Goal: Check status: Check status

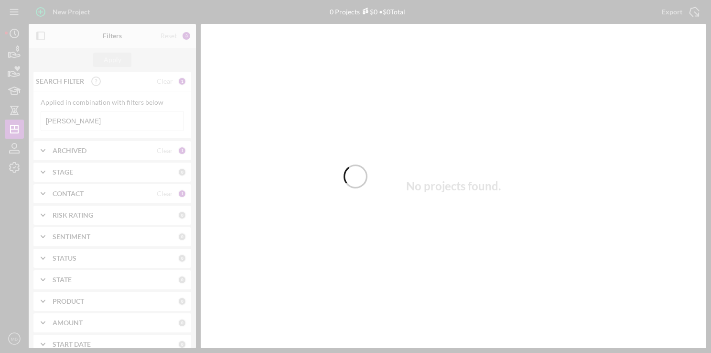
click at [150, 124] on div at bounding box center [355, 176] width 711 height 353
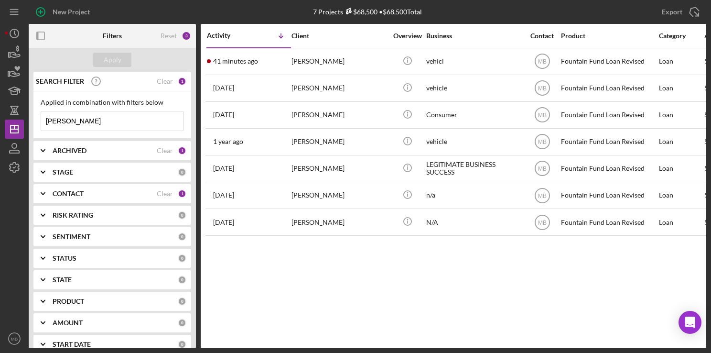
click at [151, 124] on input "[PERSON_NAME]" at bounding box center [112, 120] width 142 height 19
type input "m"
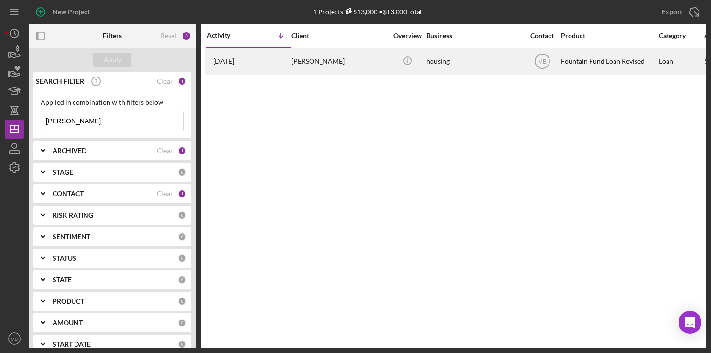
type input "[PERSON_NAME]"
click at [356, 58] on div "[PERSON_NAME]" at bounding box center [340, 61] width 96 height 25
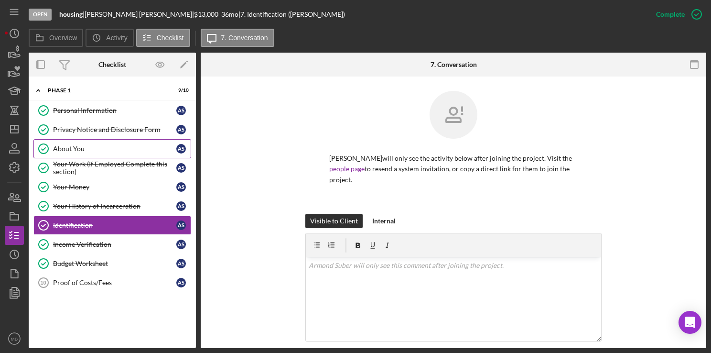
click at [124, 147] on div "About You" at bounding box center [114, 149] width 123 height 8
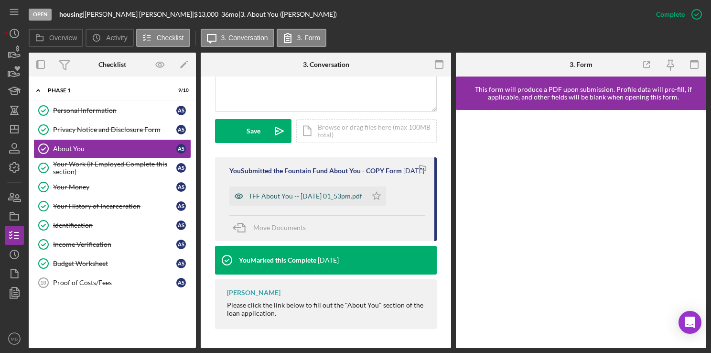
click at [343, 200] on div "TFF About You -- [DATE] 01_53pm.pdf" at bounding box center [305, 196] width 114 height 8
